Goal: Transaction & Acquisition: Purchase product/service

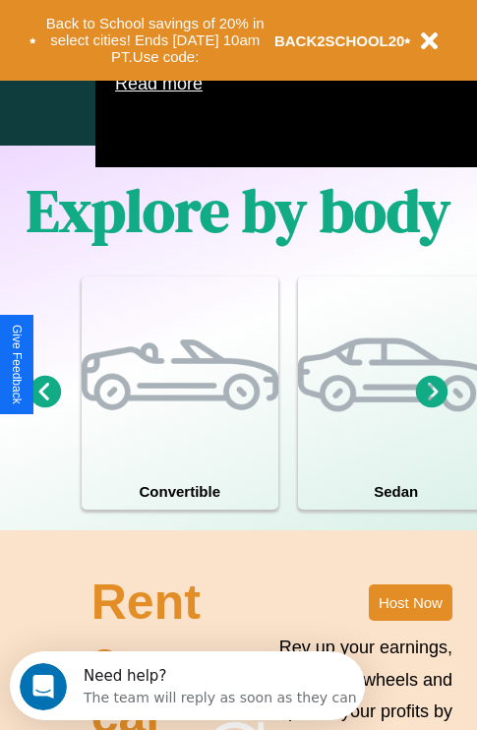
scroll to position [1264, 0]
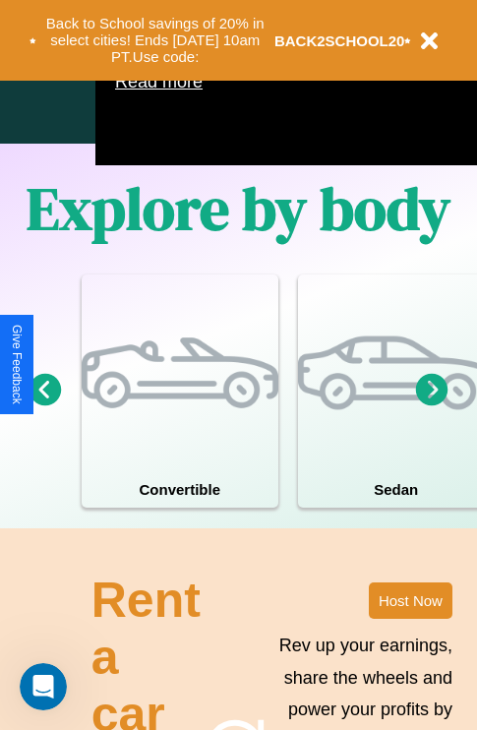
click at [432, 405] on icon at bounding box center [432, 389] width 32 height 32
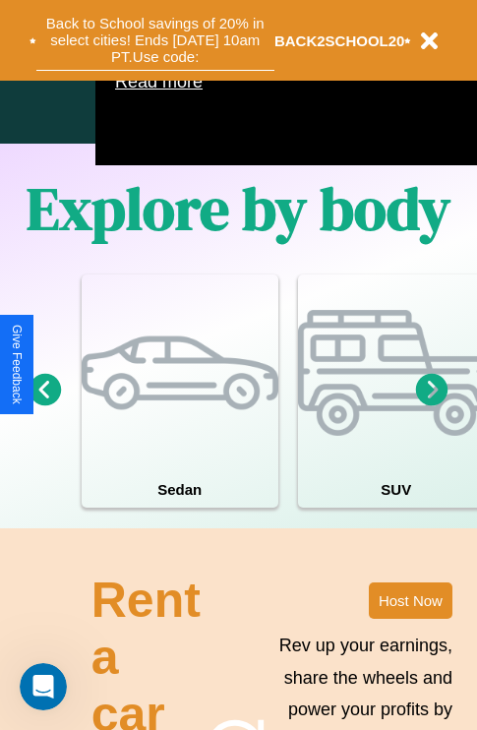
click at [154, 40] on button "Back to School savings of 20% in select cities! Ends 9/1 at 10am PT. Use code:" at bounding box center [155, 40] width 238 height 61
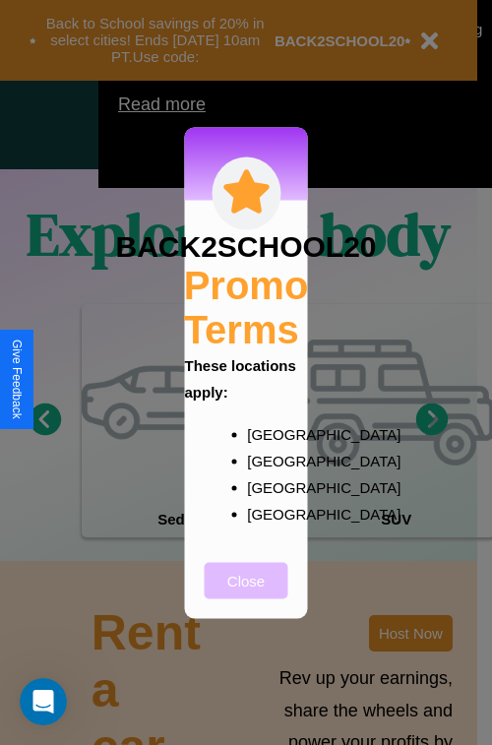
click at [246, 593] on button "Close" at bounding box center [247, 580] width 84 height 36
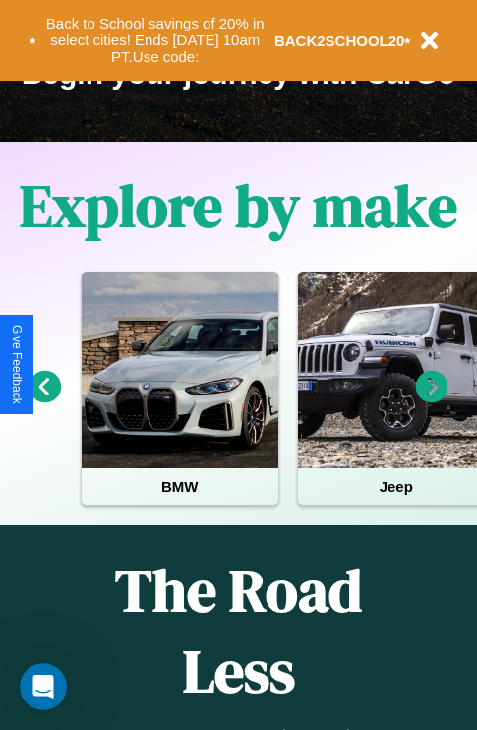
scroll to position [303, 0]
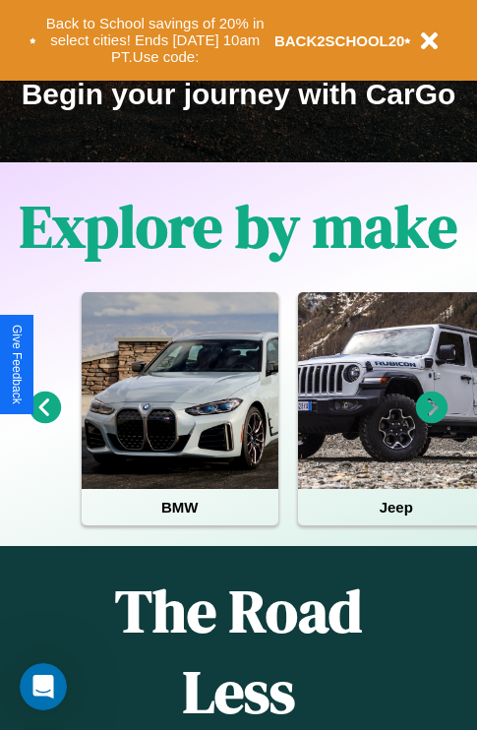
click at [432, 421] on icon at bounding box center [432, 408] width 32 height 32
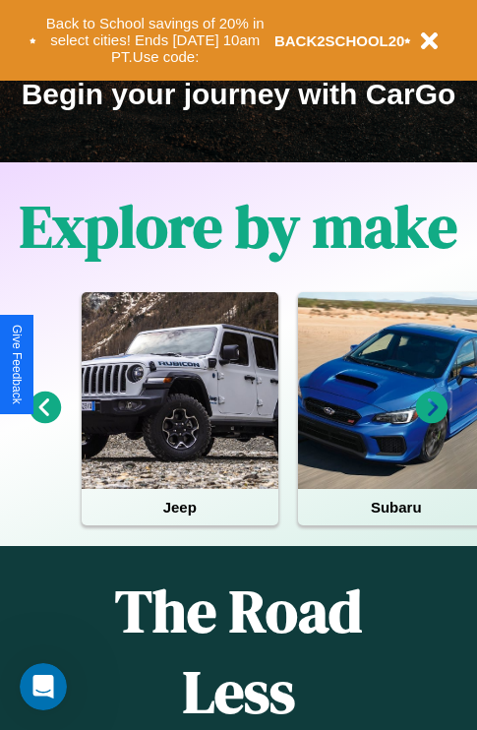
click at [432, 421] on icon at bounding box center [432, 408] width 32 height 32
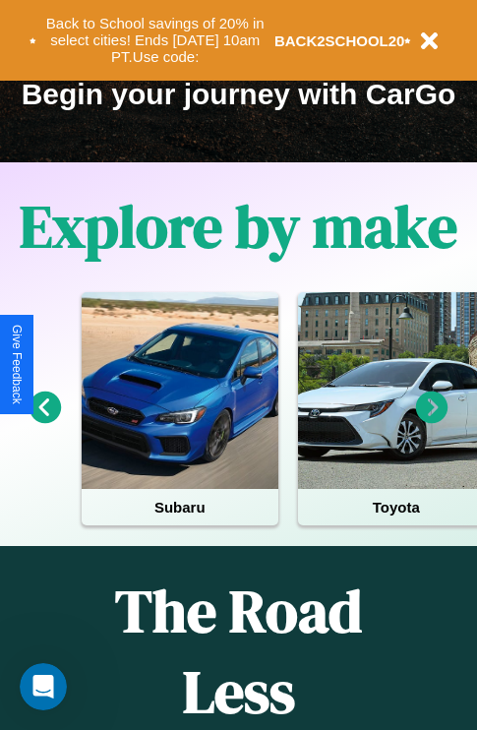
click at [432, 421] on icon at bounding box center [432, 408] width 32 height 32
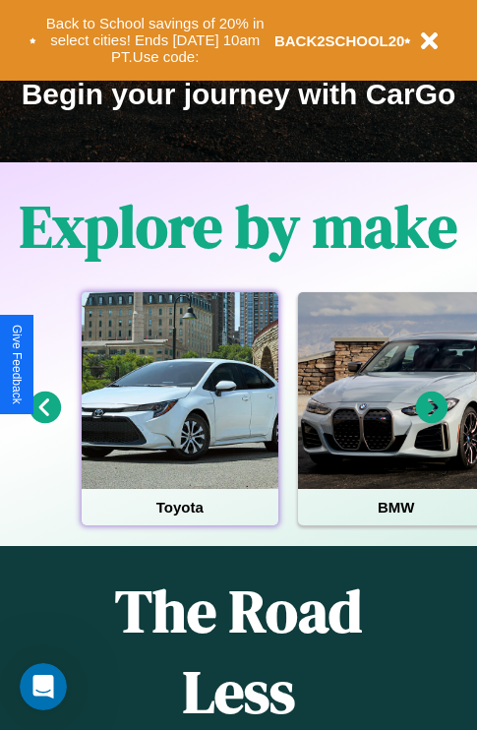
click at [179, 421] on div at bounding box center [180, 390] width 197 height 197
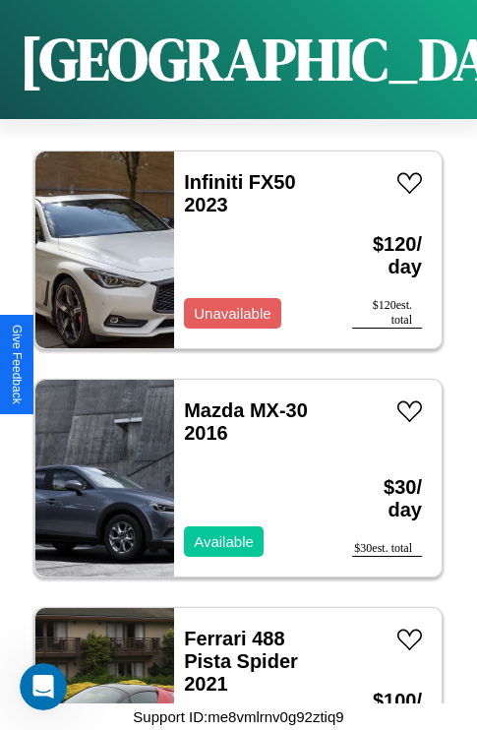
scroll to position [987, 0]
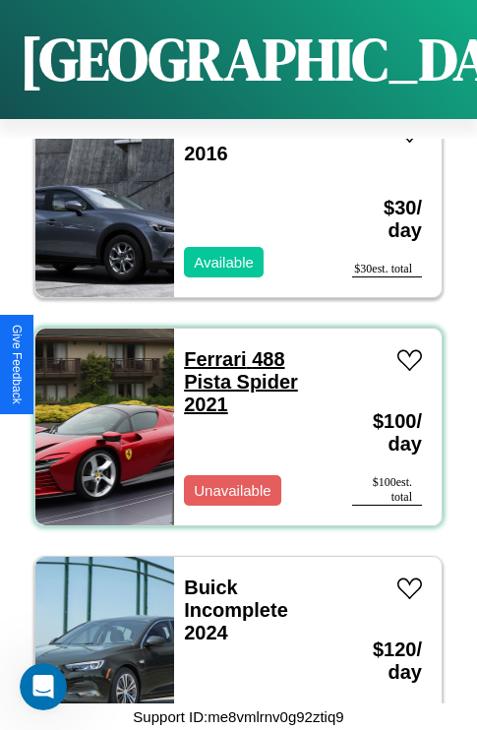
click at [209, 348] on link "Ferrari 488 Pista Spider 2021" at bounding box center [241, 381] width 114 height 67
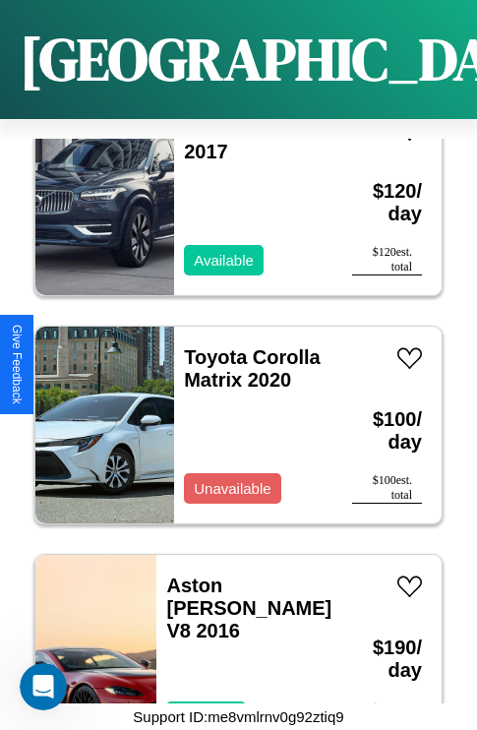
scroll to position [6694, 0]
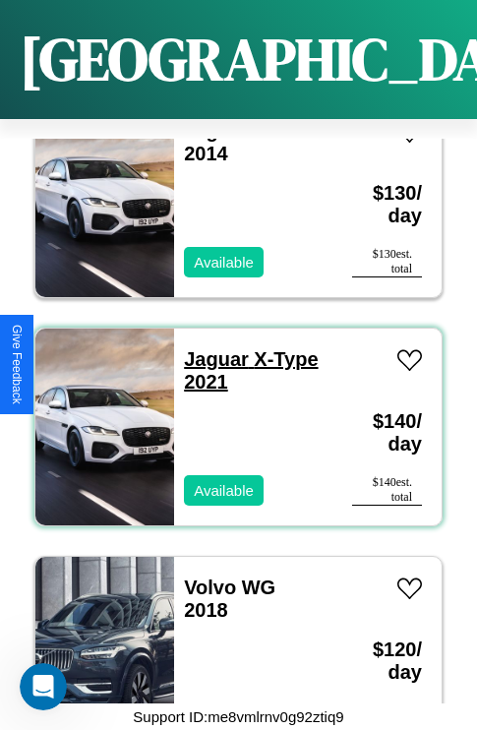
click at [211, 348] on link "Jaguar X-Type 2021" at bounding box center [251, 370] width 134 height 44
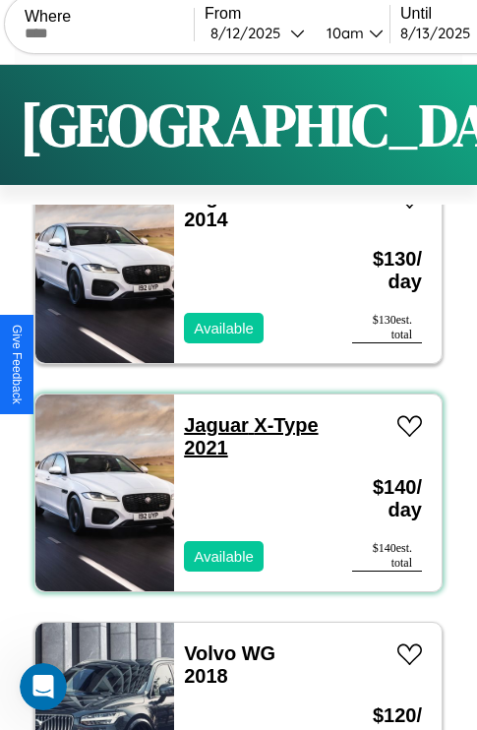
scroll to position [0, 0]
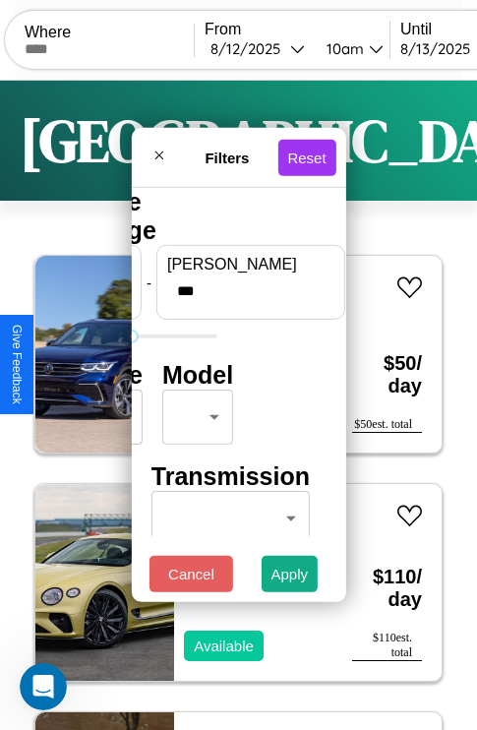
type input "***"
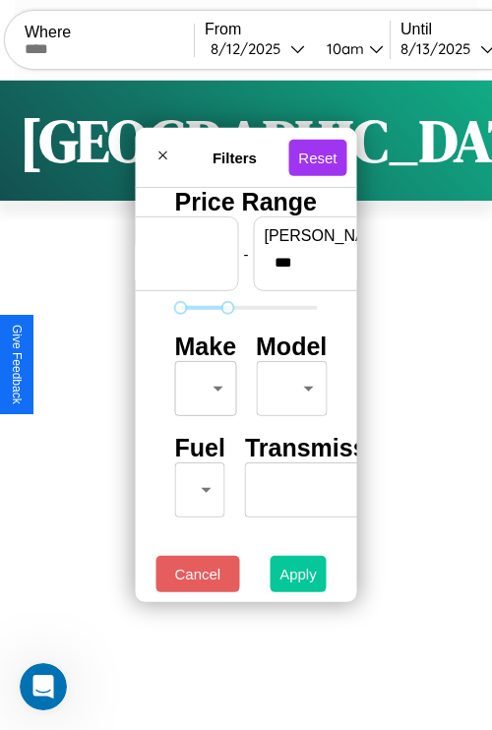
type input "**"
click at [297, 579] on button "Apply" at bounding box center [298, 574] width 57 height 36
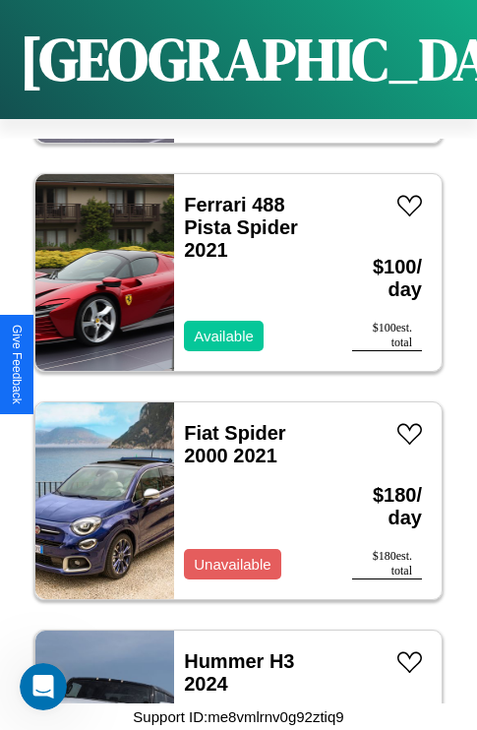
scroll to position [6010, 0]
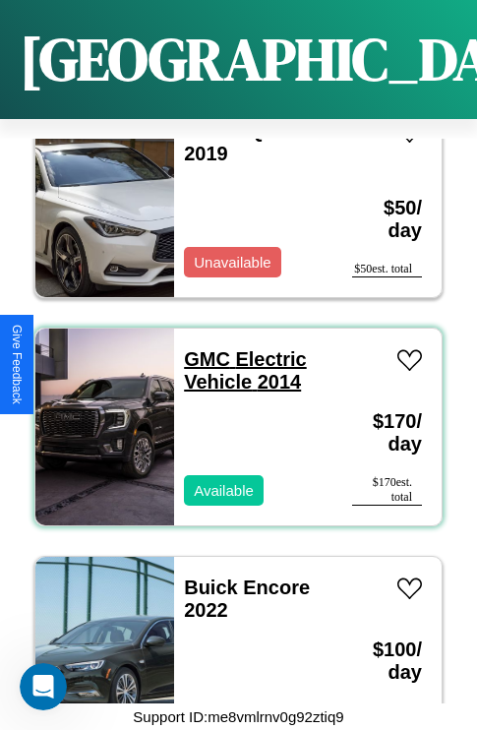
click at [201, 348] on link "GMC Electric Vehicle 2014" at bounding box center [245, 370] width 123 height 44
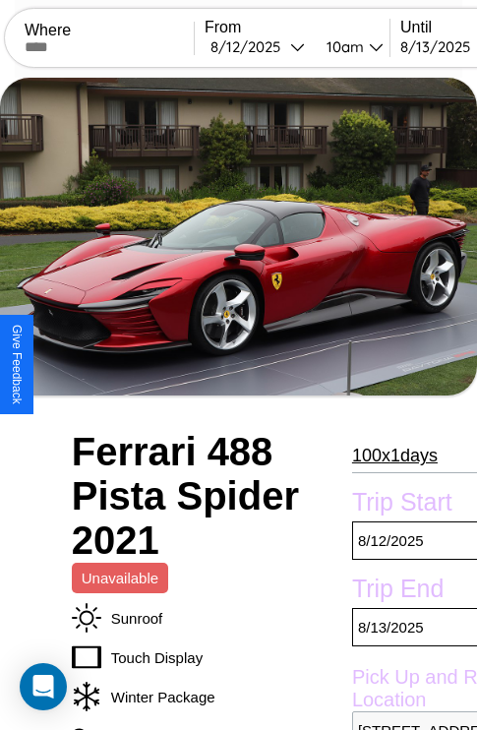
scroll to position [1043, 0]
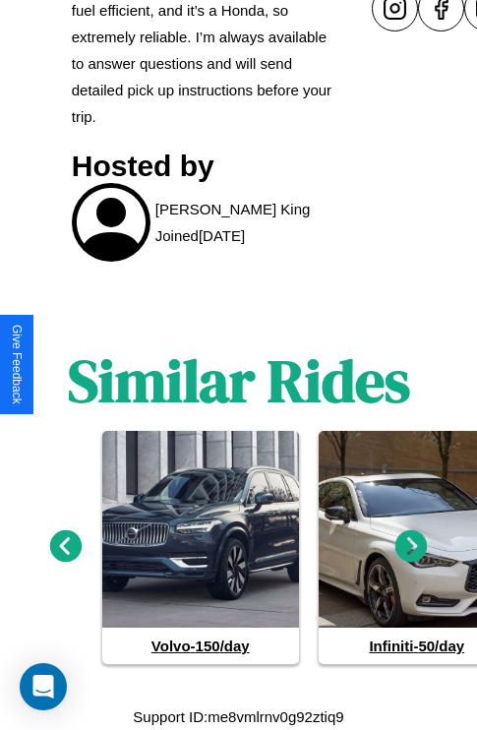
click at [65, 547] on icon at bounding box center [66, 546] width 32 height 32
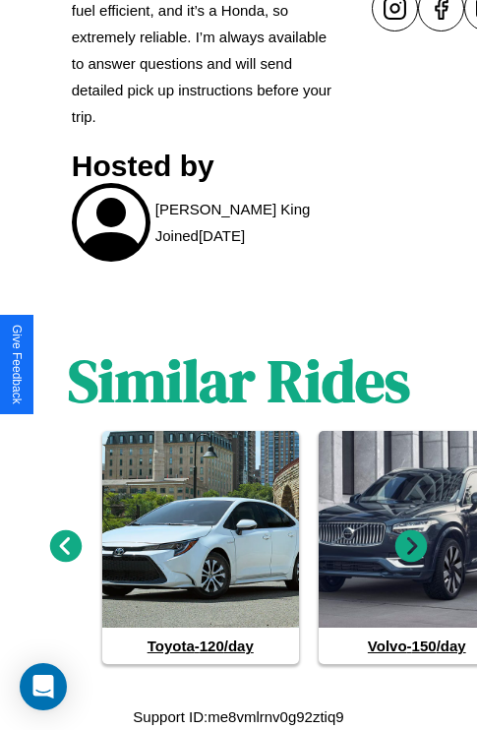
click at [411, 547] on icon at bounding box center [412, 546] width 32 height 32
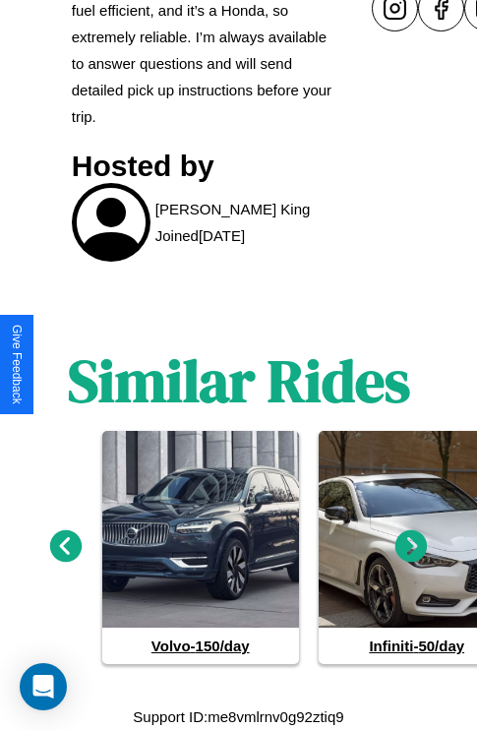
click at [411, 547] on icon at bounding box center [412, 546] width 32 height 32
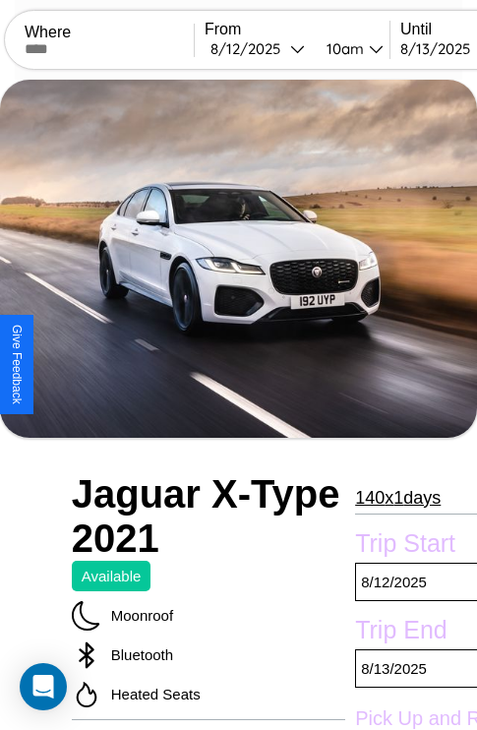
scroll to position [491, 94]
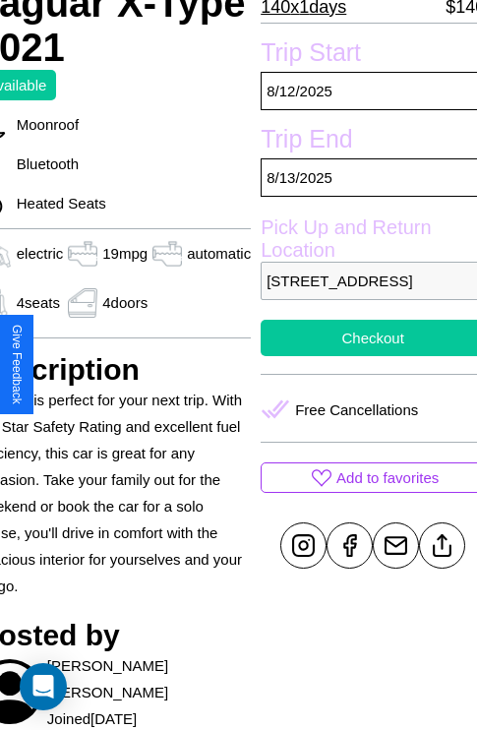
click at [364, 356] on button "Checkout" at bounding box center [373, 338] width 224 height 36
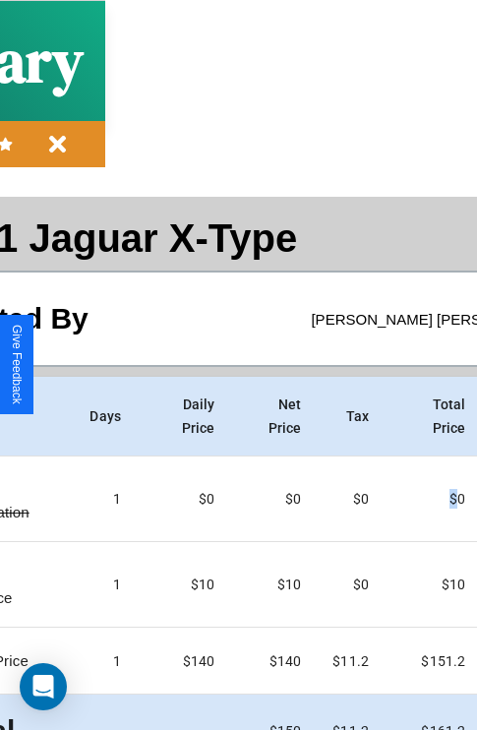
scroll to position [104, 225]
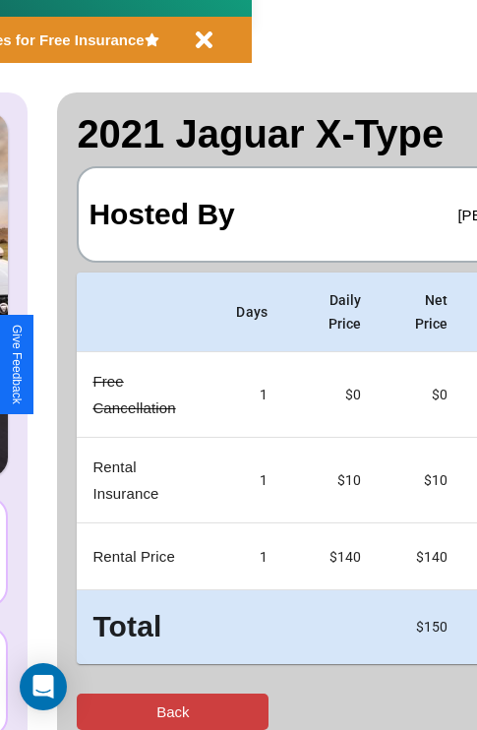
click at [95, 711] on button "Back" at bounding box center [173, 712] width 192 height 36
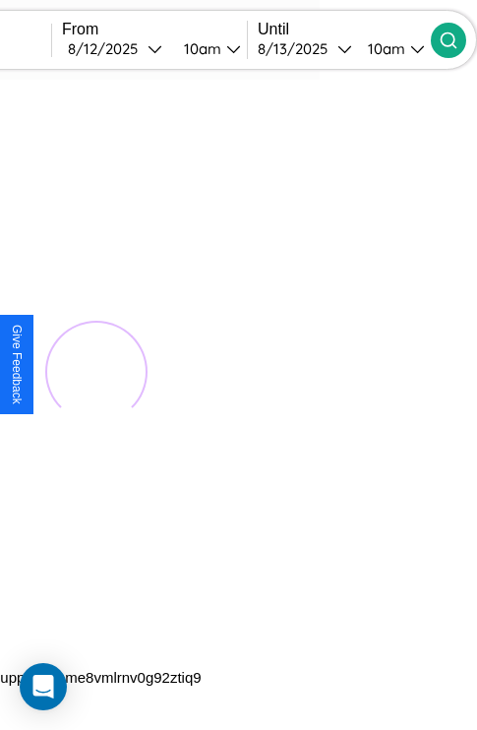
scroll to position [0, 94]
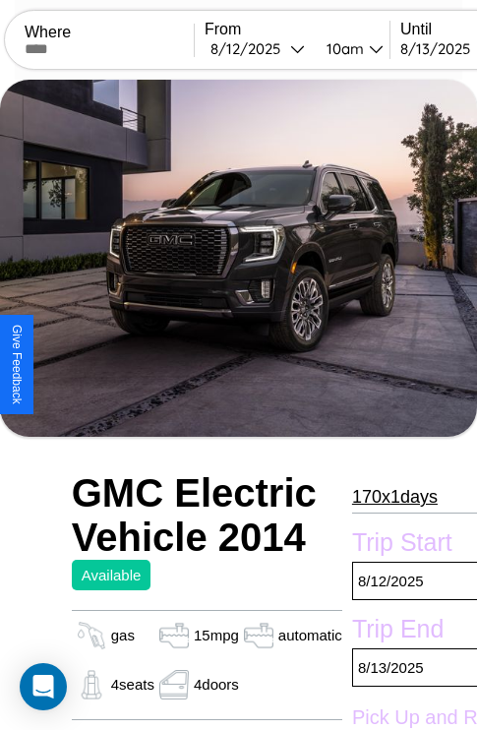
scroll to position [698, 63]
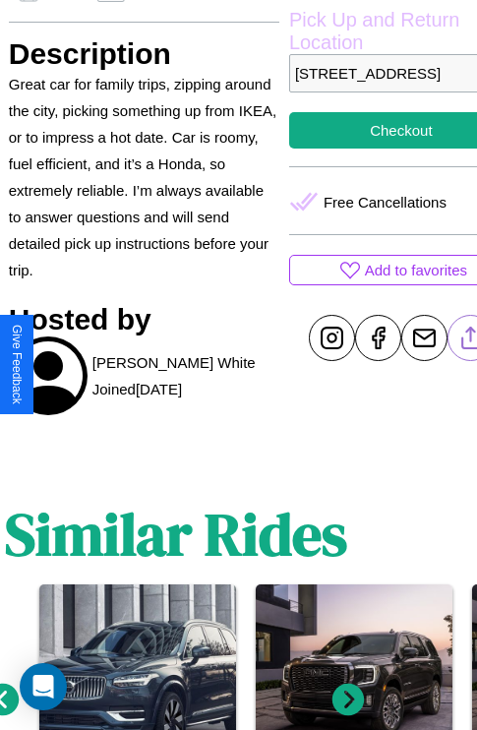
click at [470, 341] on line at bounding box center [470, 335] width 0 height 14
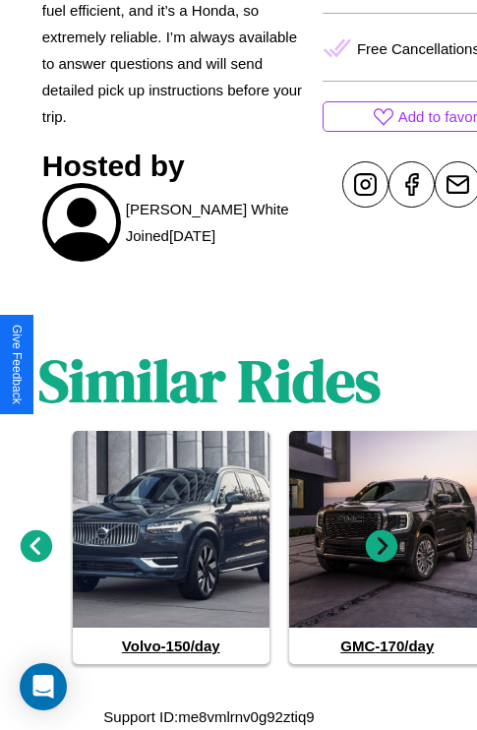
click at [35, 547] on icon at bounding box center [37, 546] width 32 height 32
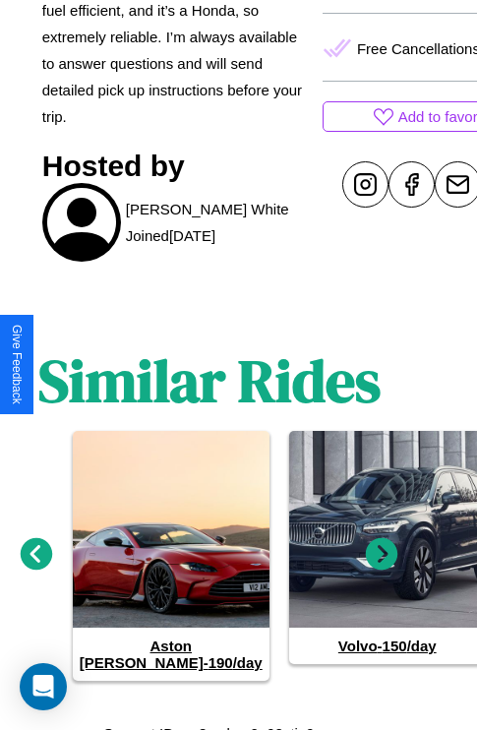
click at [382, 547] on icon at bounding box center [382, 554] width 32 height 32
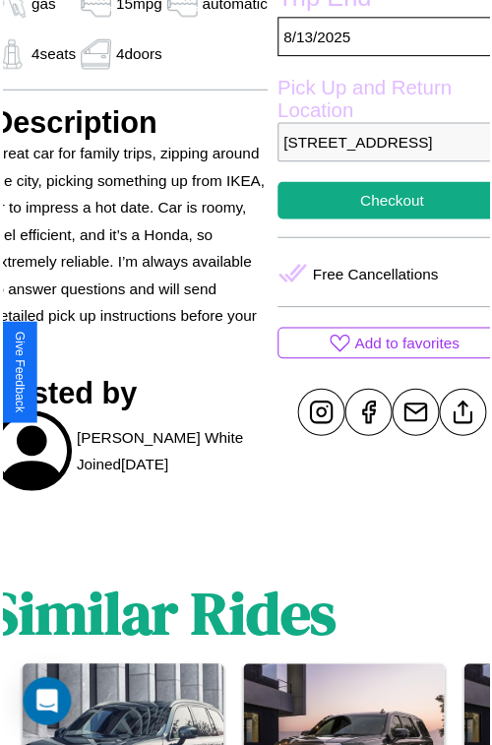
scroll to position [630, 83]
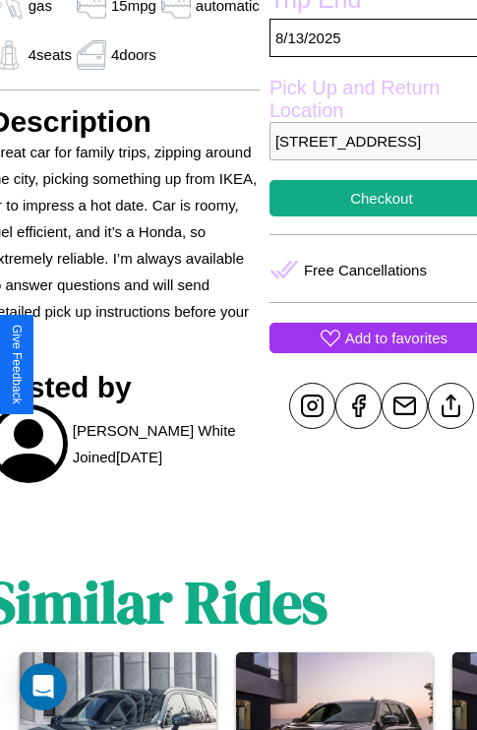
click at [365, 351] on p "Add to favorites" at bounding box center [396, 338] width 102 height 27
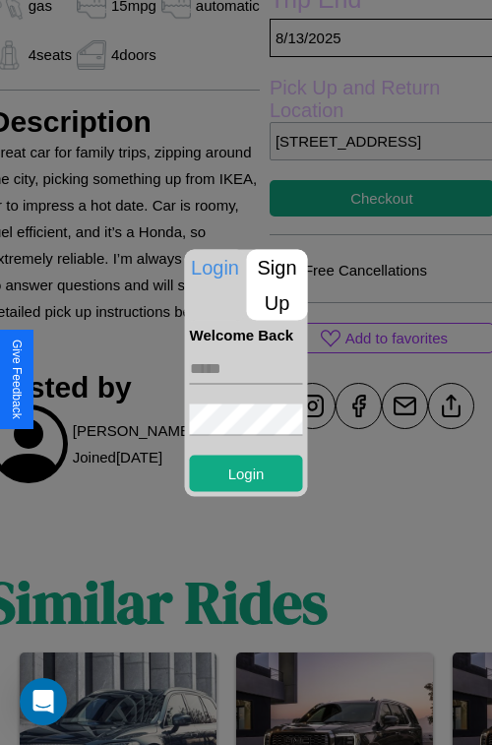
click at [277, 284] on p "Sign Up" at bounding box center [277, 284] width 61 height 71
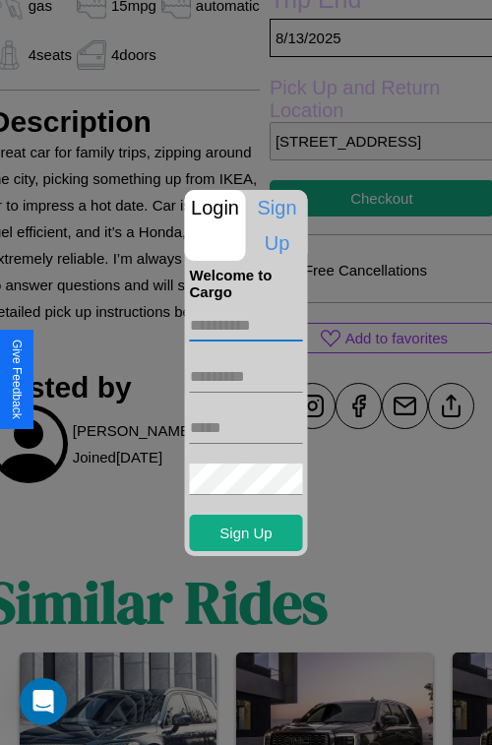
click at [246, 325] on input "text" at bounding box center [246, 325] width 113 height 31
type input "******"
click at [246, 376] on input "text" at bounding box center [246, 376] width 113 height 31
type input "****"
click at [246, 427] on input "text" at bounding box center [246, 427] width 113 height 31
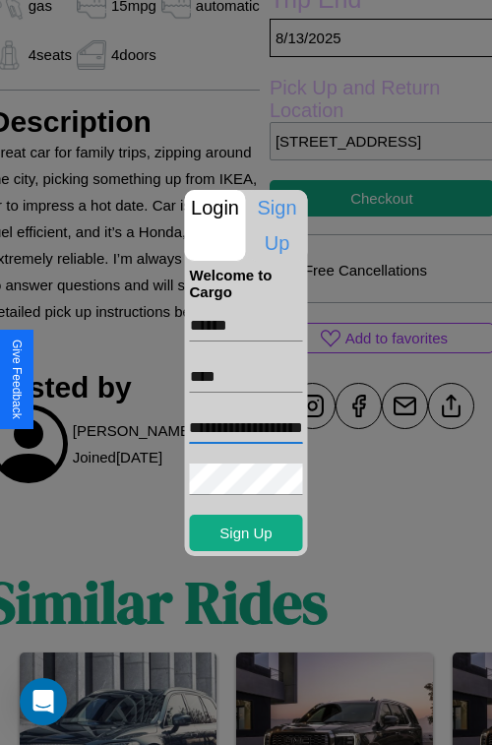
scroll to position [0, 56]
type input "**********"
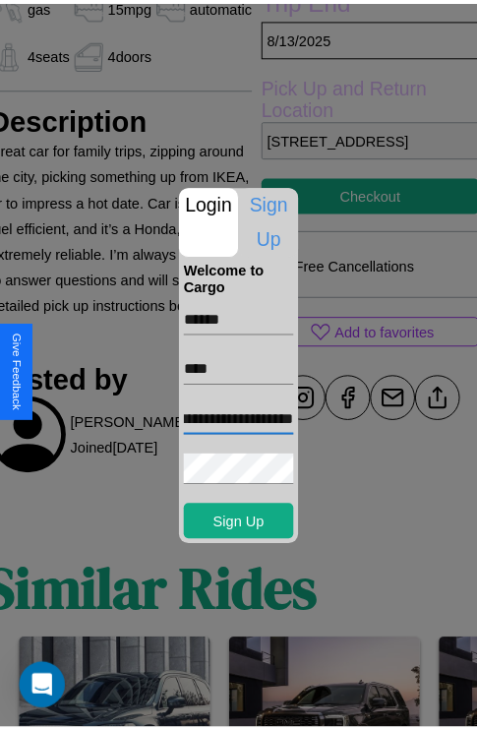
scroll to position [0, 0]
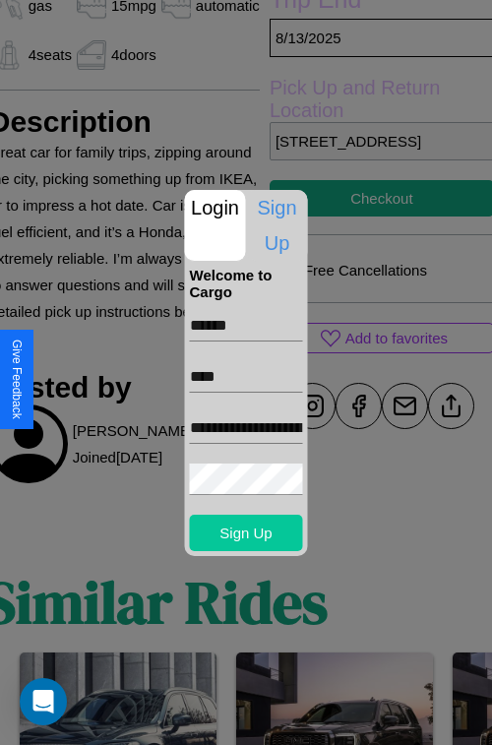
click at [246, 532] on button "Sign Up" at bounding box center [246, 533] width 113 height 36
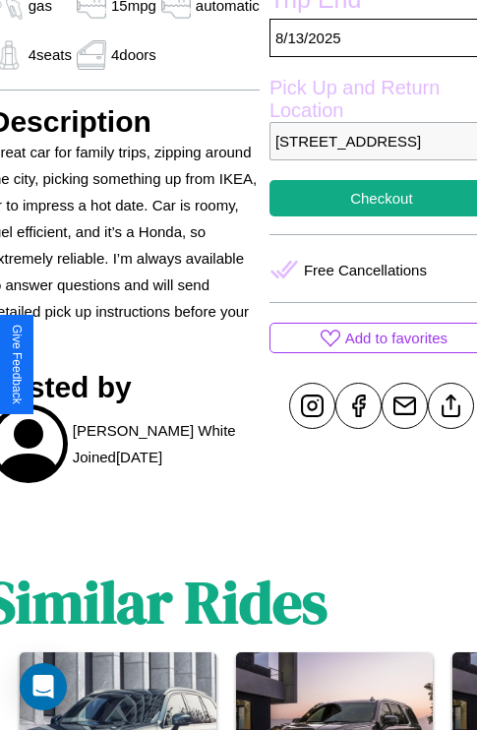
scroll to position [630, 83]
